Goal: Navigation & Orientation: Understand site structure

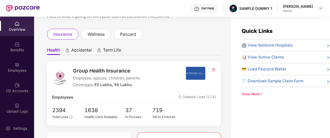
scroll to position [20, 0]
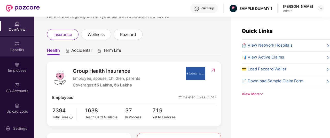
click at [8, 47] on div "Benefits" at bounding box center [17, 46] width 34 height 19
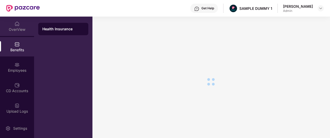
click at [16, 30] on div "OverView" at bounding box center [17, 29] width 34 height 5
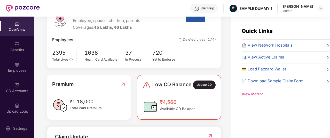
scroll to position [74, 0]
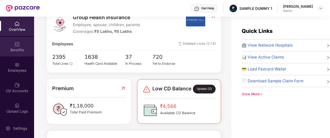
click at [25, 42] on div "Benefits" at bounding box center [17, 46] width 34 height 19
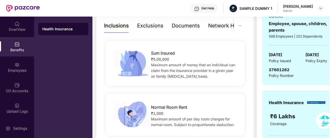
scroll to position [112, 0]
click at [144, 23] on div "Exclusions" at bounding box center [150, 25] width 26 height 8
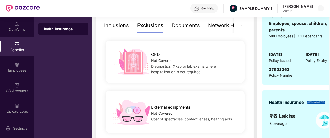
click at [190, 27] on div "Documents" at bounding box center [186, 25] width 28 height 8
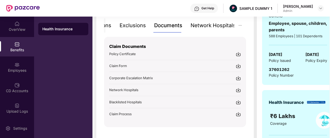
click at [205, 25] on div "Network Hospitals" at bounding box center [212, 25] width 45 height 8
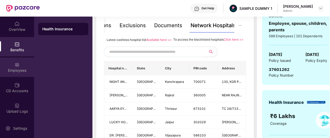
click at [20, 63] on div "Employees" at bounding box center [17, 66] width 34 height 19
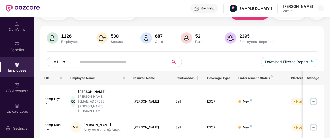
scroll to position [0, 0]
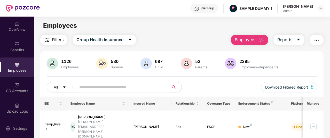
click at [249, 39] on span "Employee" at bounding box center [244, 39] width 19 height 6
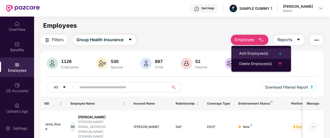
click at [249, 52] on div "Add Employee(s)" at bounding box center [253, 53] width 29 height 6
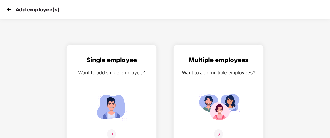
scroll to position [8, 0]
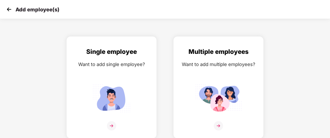
click at [11, 10] on img at bounding box center [9, 9] width 8 height 8
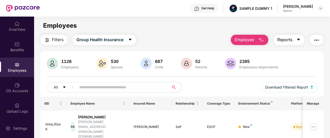
click at [289, 40] on span "Reports" at bounding box center [284, 39] width 15 height 6
click at [186, 42] on div "Filters Group Health Insurance Employee Reports" at bounding box center [181, 40] width 283 height 10
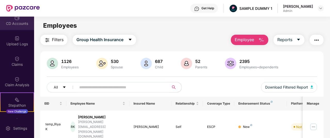
scroll to position [115, 0]
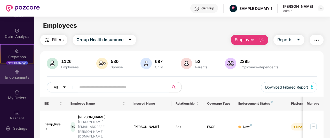
click at [14, 76] on div "Endorsements" at bounding box center [17, 77] width 34 height 5
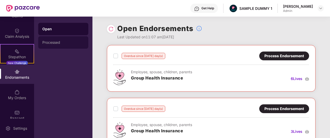
click at [63, 42] on div "Processed" at bounding box center [63, 42] width 42 height 4
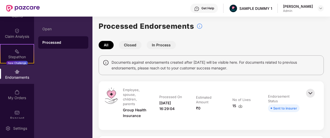
scroll to position [1, 0]
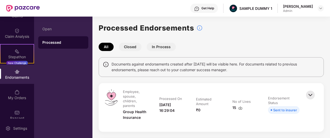
click at [132, 51] on button "Closed" at bounding box center [130, 47] width 23 height 8
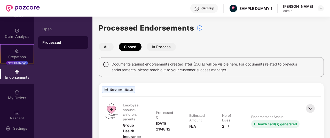
click at [160, 45] on button "In Process" at bounding box center [161, 47] width 29 height 8
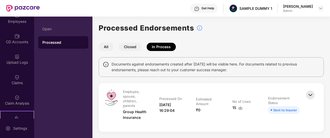
scroll to position [36, 0]
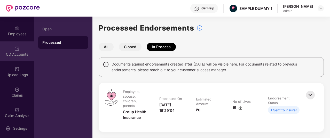
click at [18, 58] on div "CD Accounts" at bounding box center [17, 50] width 34 height 19
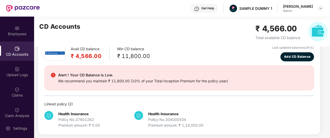
scroll to position [0, 0]
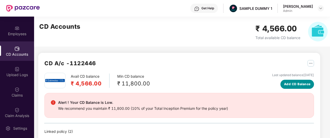
click at [303, 82] on span "Add CD Balance" at bounding box center [297, 84] width 27 height 5
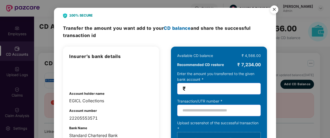
click at [273, 10] on img "Close" at bounding box center [274, 10] width 14 height 14
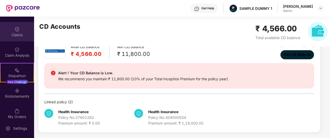
scroll to position [122, 0]
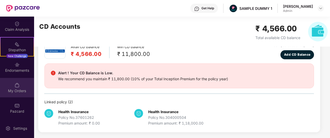
click at [19, 86] on div "My Orders" at bounding box center [17, 87] width 34 height 19
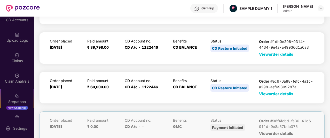
scroll to position [59, 0]
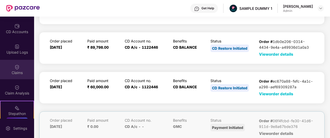
click at [19, 69] on div "Claims" at bounding box center [17, 69] width 34 height 19
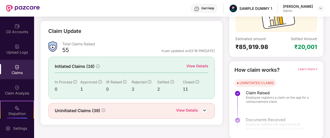
scroll to position [64, 0]
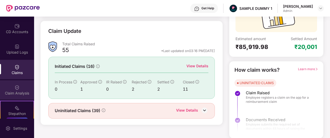
click at [22, 83] on div "Claim Analysis" at bounding box center [17, 89] width 34 height 19
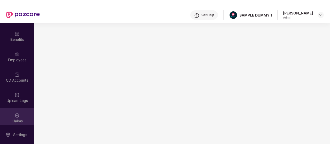
scroll to position [0, 0]
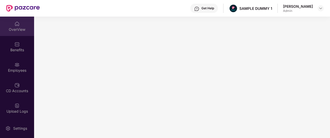
click at [17, 28] on div "OverView" at bounding box center [17, 29] width 34 height 5
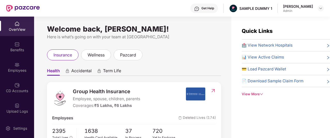
click at [213, 7] on div "Get Help" at bounding box center [207, 8] width 13 height 4
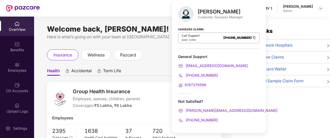
click at [156, 9] on div "Get Help SAMPLE DUMMY 1 [PERSON_NAME]" at bounding box center [182, 8] width 284 height 17
